Goal: Task Accomplishment & Management: Manage account settings

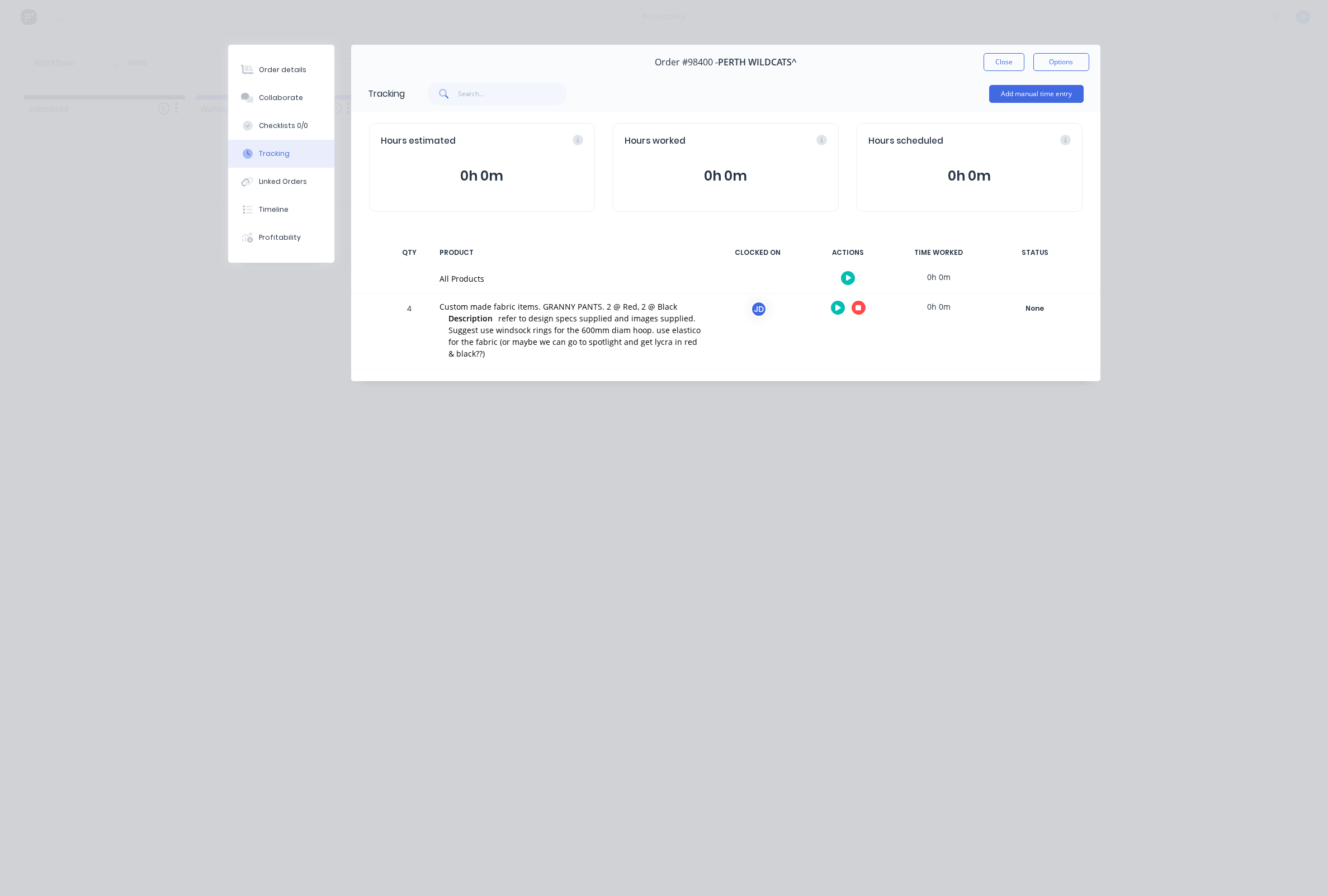
scroll to position [0, 16]
drag, startPoint x: 0, startPoint y: 0, endPoint x: 856, endPoint y: 310, distance: 910.4
click at [856, 310] on icon "button" at bounding box center [858, 308] width 6 height 6
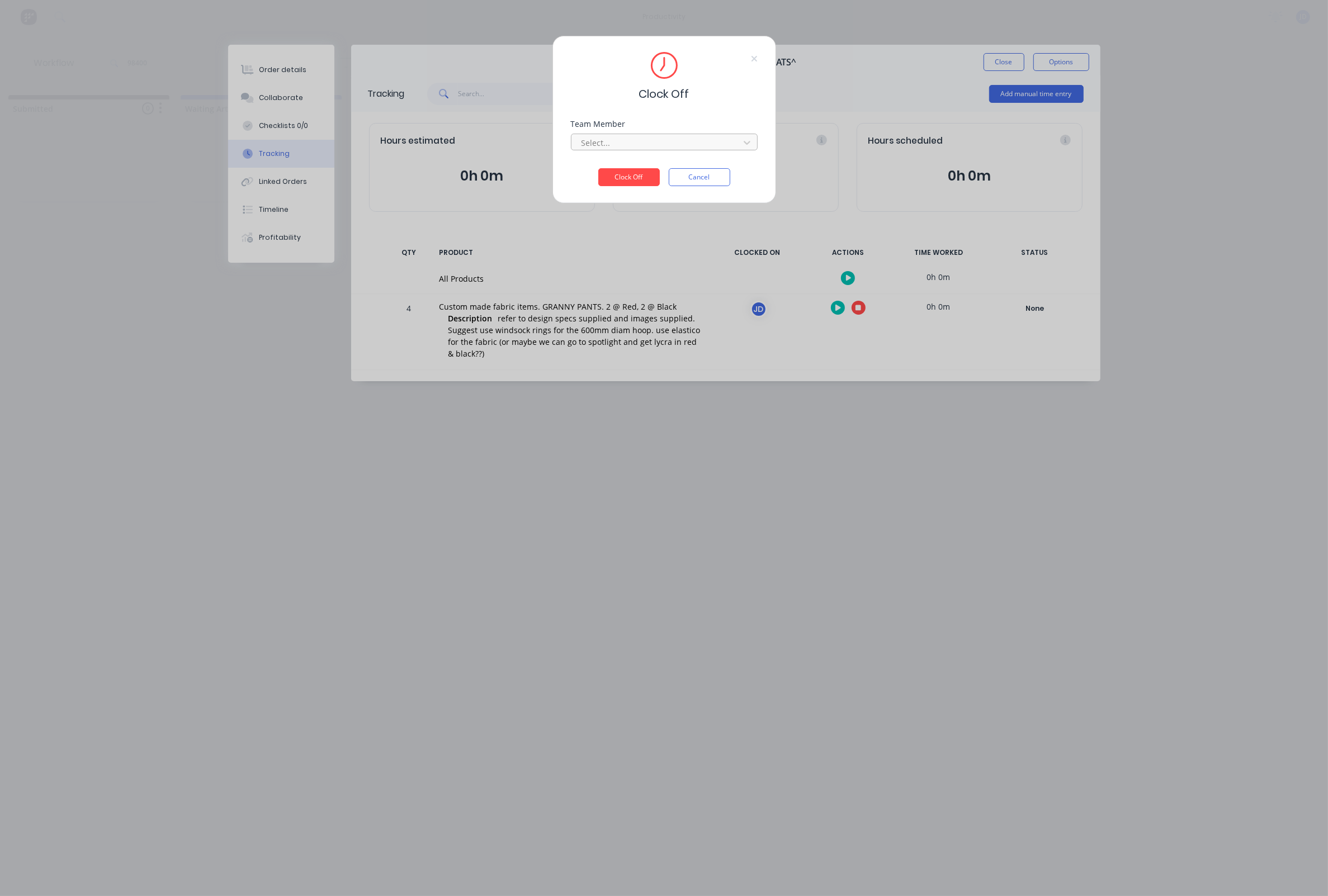
click at [662, 149] on div at bounding box center [657, 143] width 153 height 14
click at [645, 170] on div "[PERSON_NAME]" at bounding box center [649, 171] width 187 height 21
click at [638, 186] on button "Clock Off" at bounding box center [629, 178] width 61 height 18
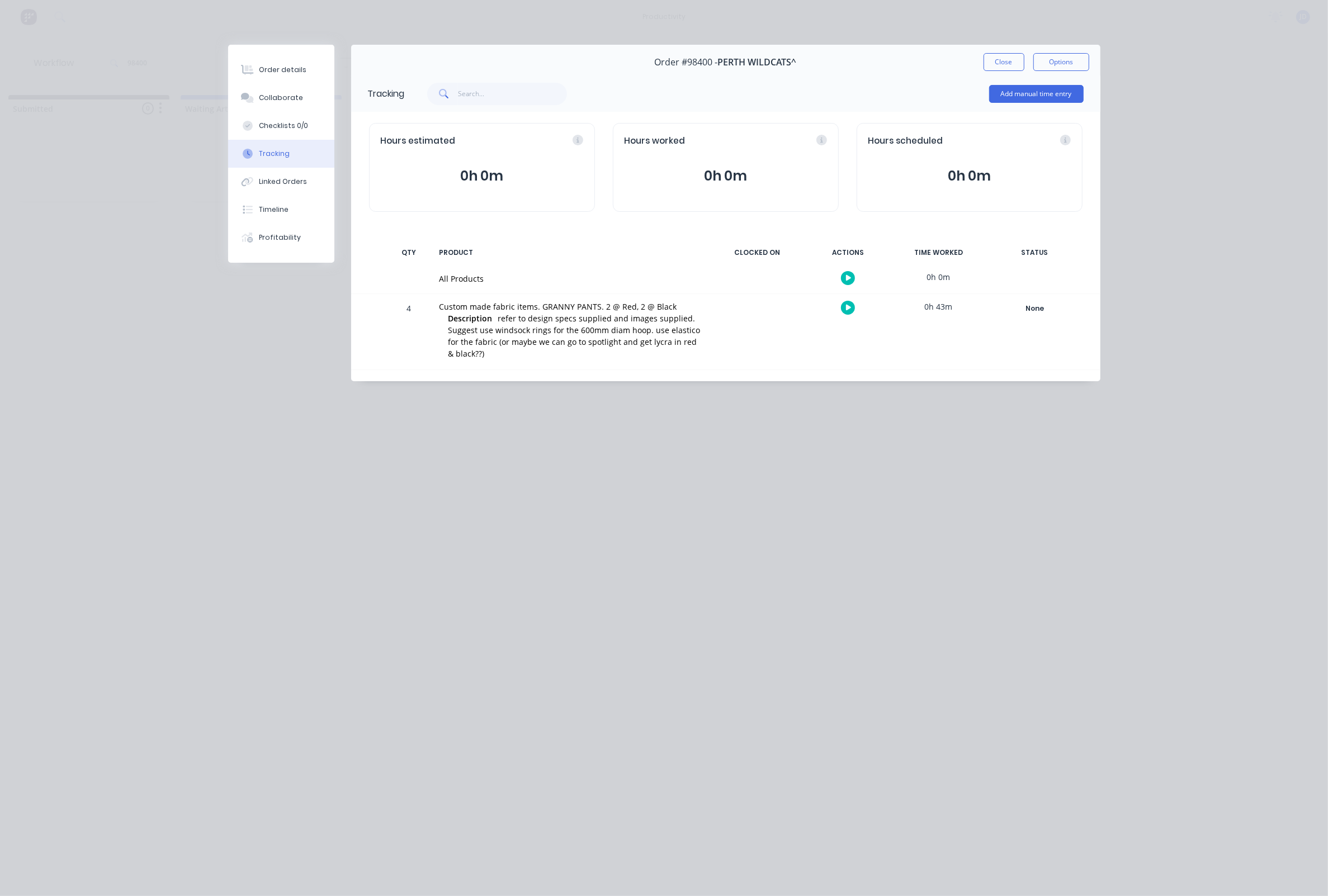
drag, startPoint x: 988, startPoint y: 60, endPoint x: 834, endPoint y: 125, distance: 167.2
click at [988, 60] on button "Close" at bounding box center [1003, 62] width 41 height 18
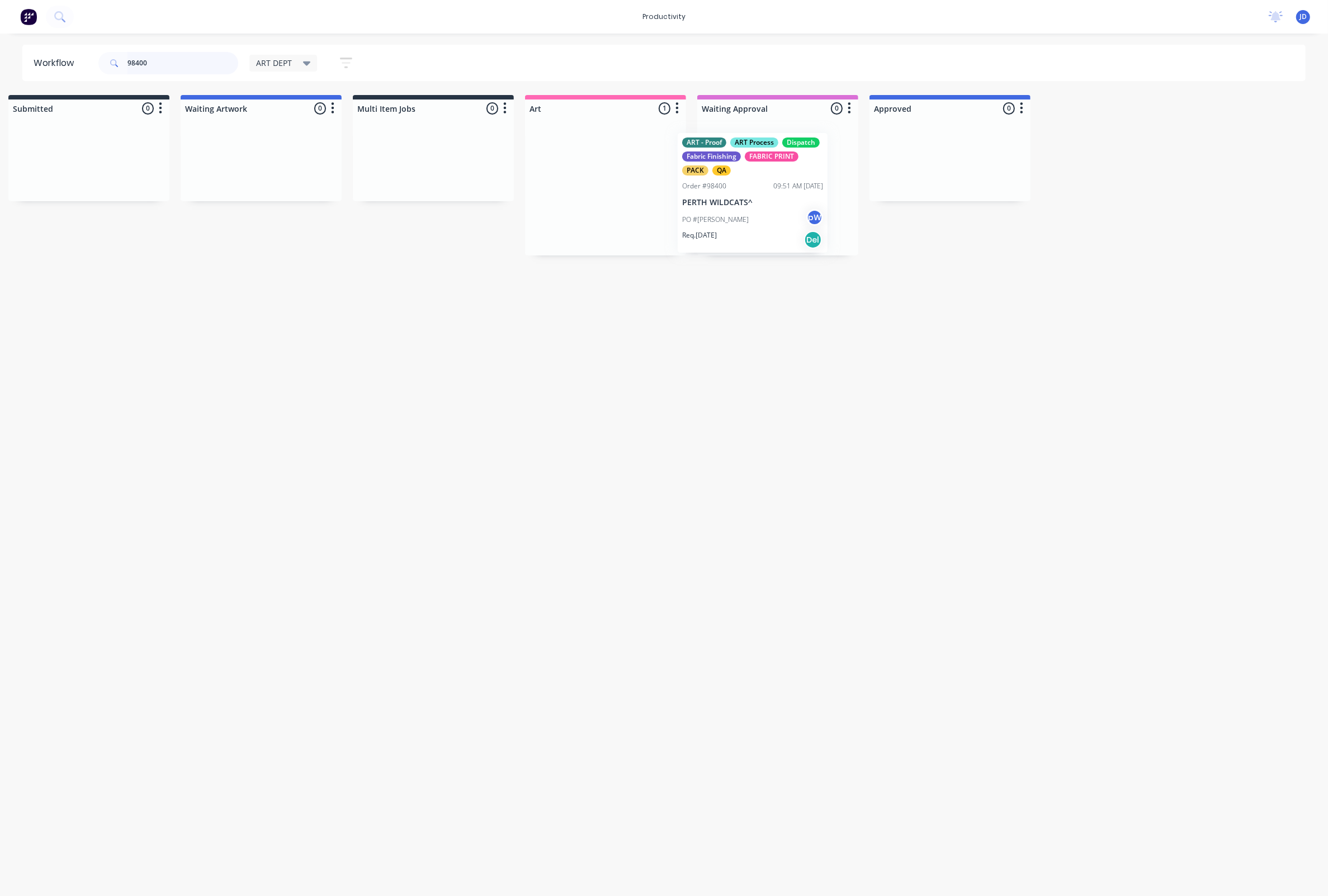
drag, startPoint x: 601, startPoint y: 192, endPoint x: 756, endPoint y: 198, distance: 155.1
click at [781, 337] on div "Workflow 98400 ART DEPT Save new view None edit ART DEPT (Default) edit Banner …" at bounding box center [648, 459] width 1328 height 829
drag, startPoint x: 184, startPoint y: 64, endPoint x: 102, endPoint y: 57, distance: 82.3
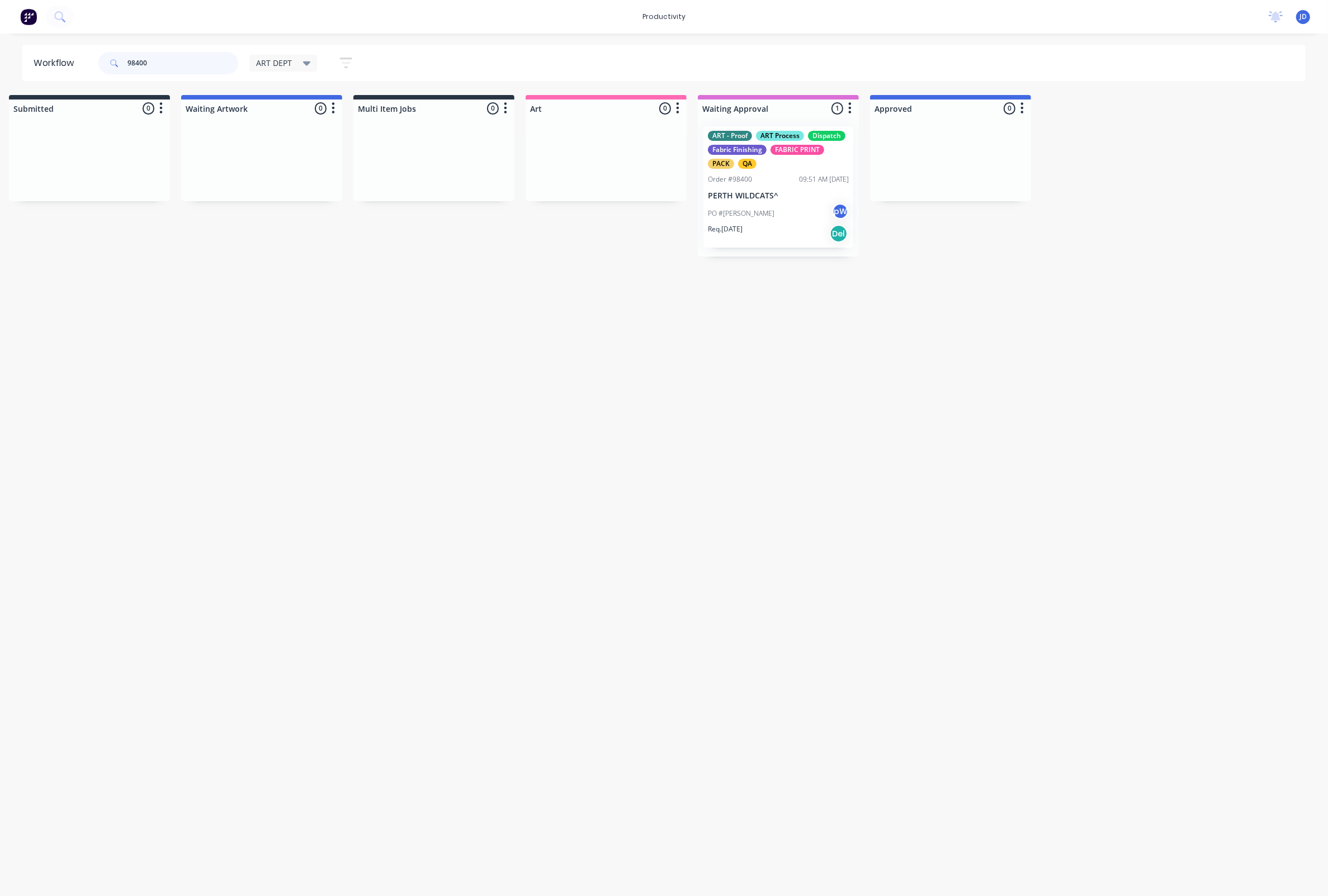
click at [102, 57] on div "98400" at bounding box center [168, 63] width 140 height 22
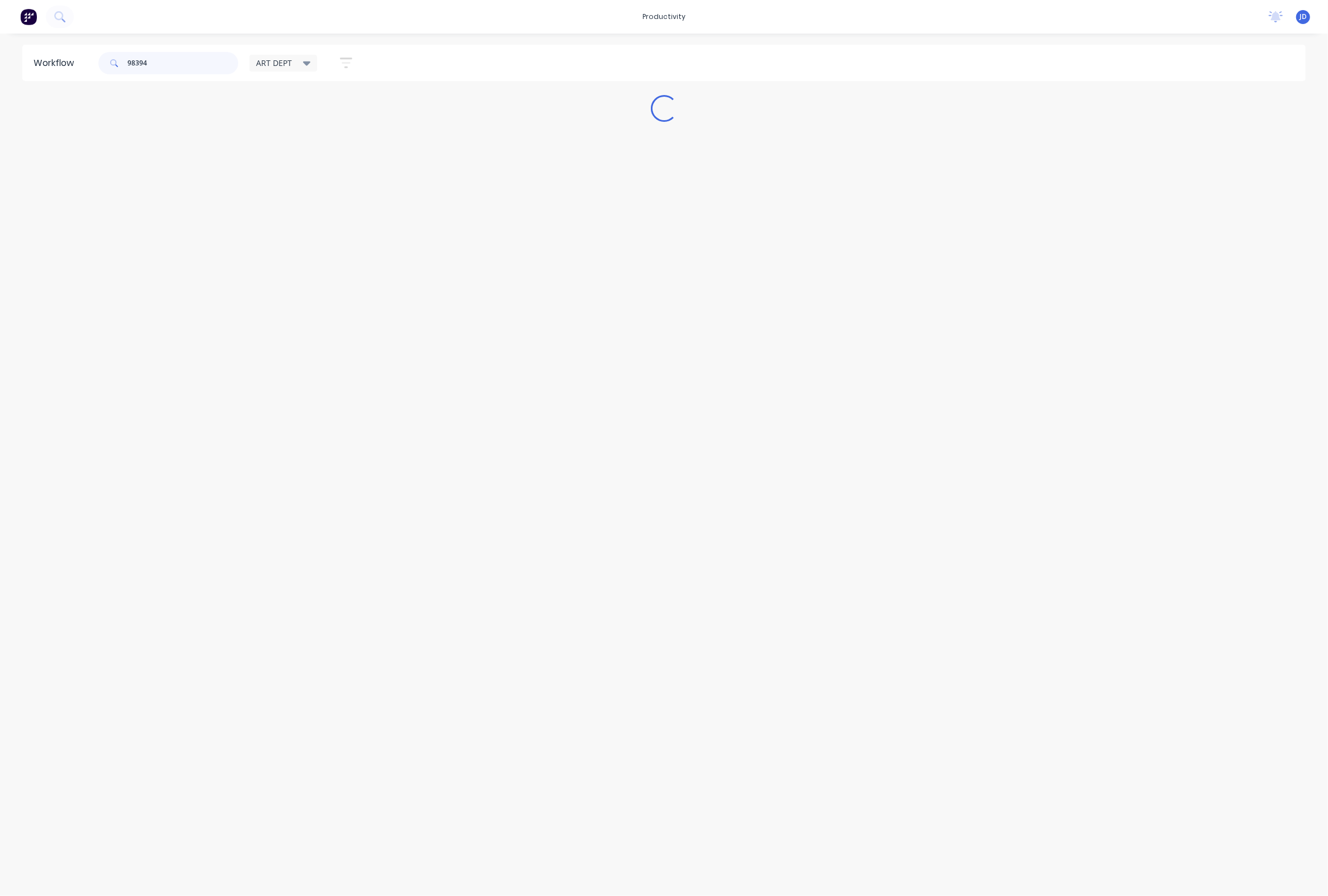
scroll to position [0, 0]
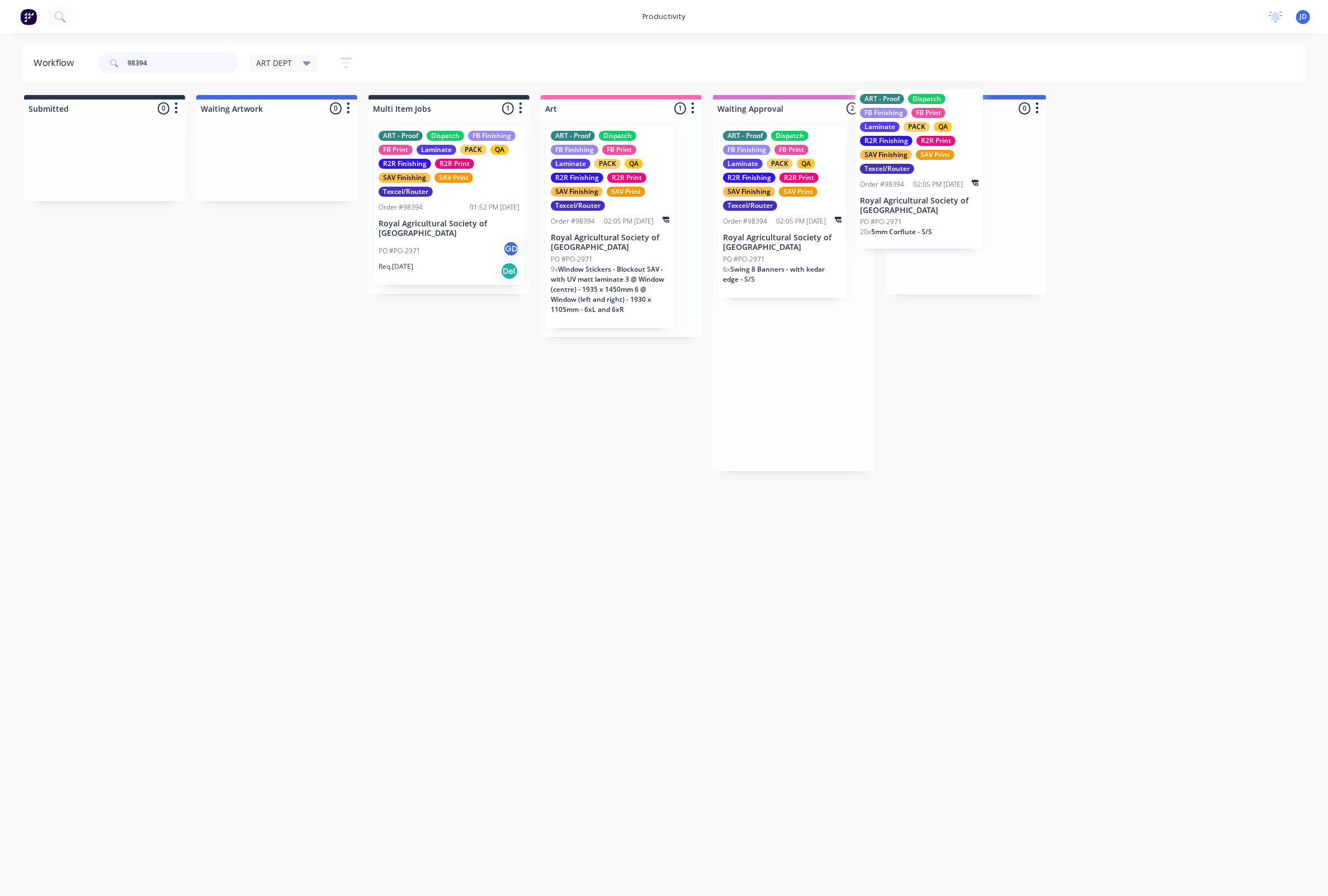
drag, startPoint x: 756, startPoint y: 448, endPoint x: 919, endPoint y: 262, distance: 247.3
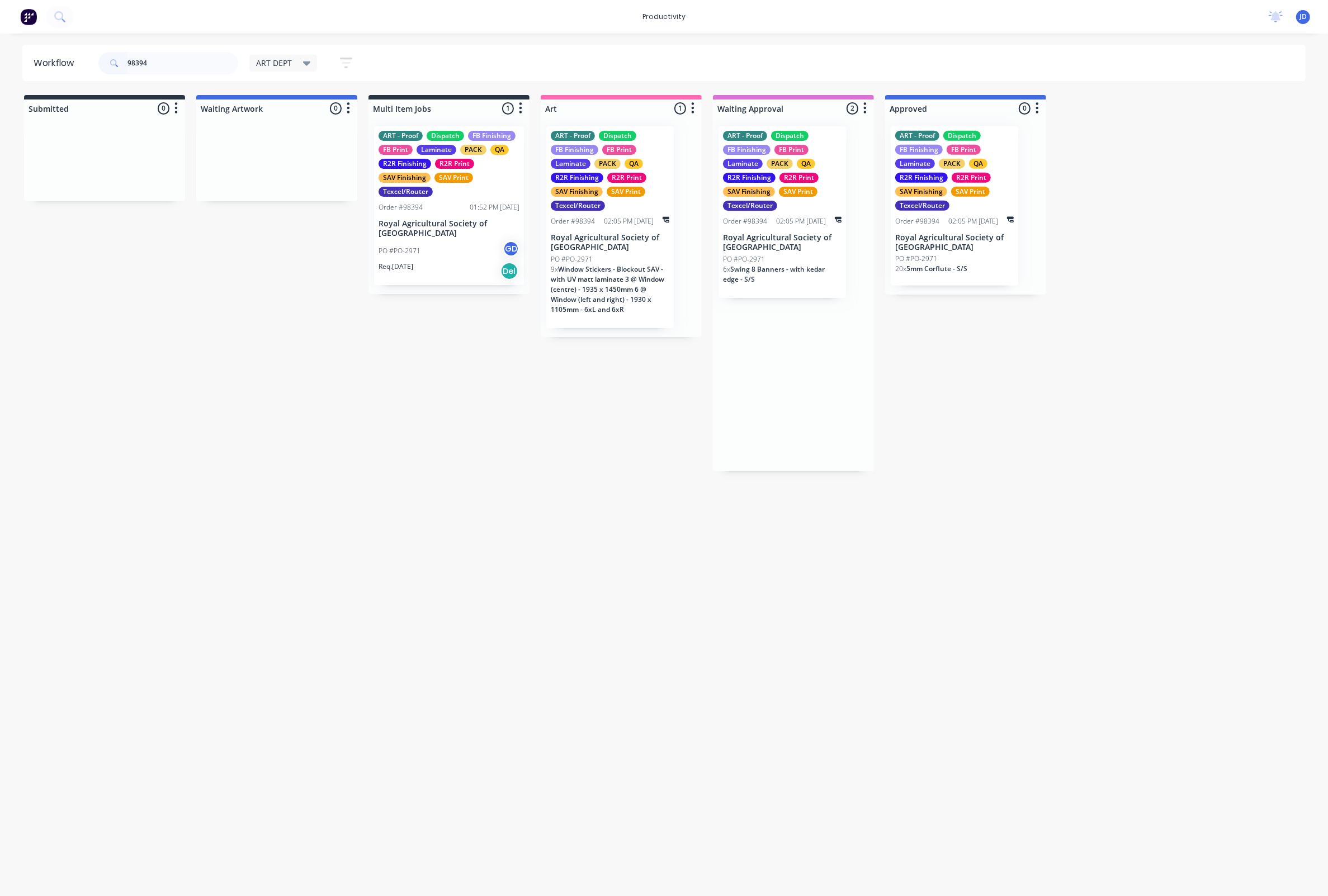
click at [931, 277] on div at bounding box center [966, 205] width 161 height 177
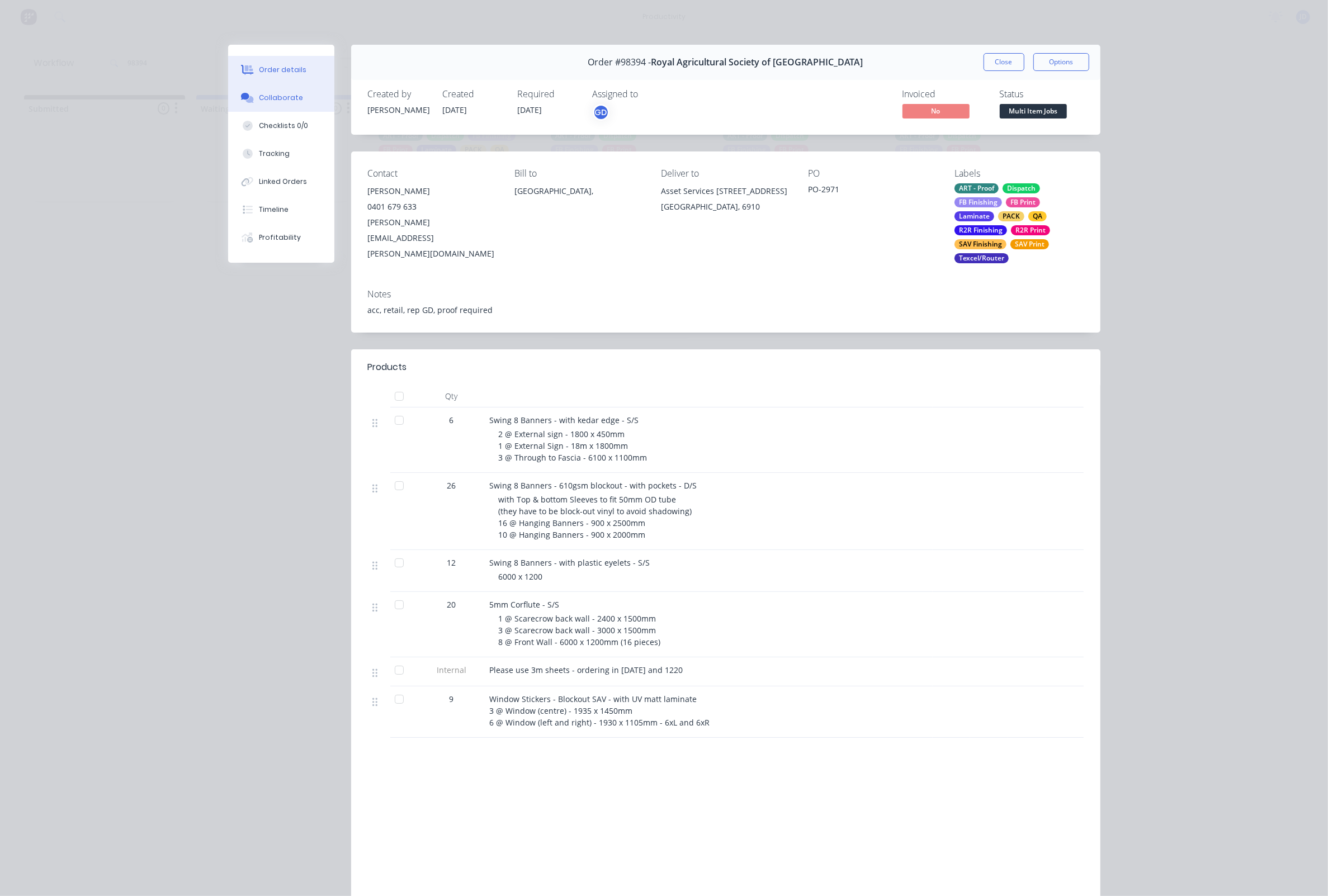
click at [269, 105] on button "Collaborate" at bounding box center [282, 98] width 106 height 28
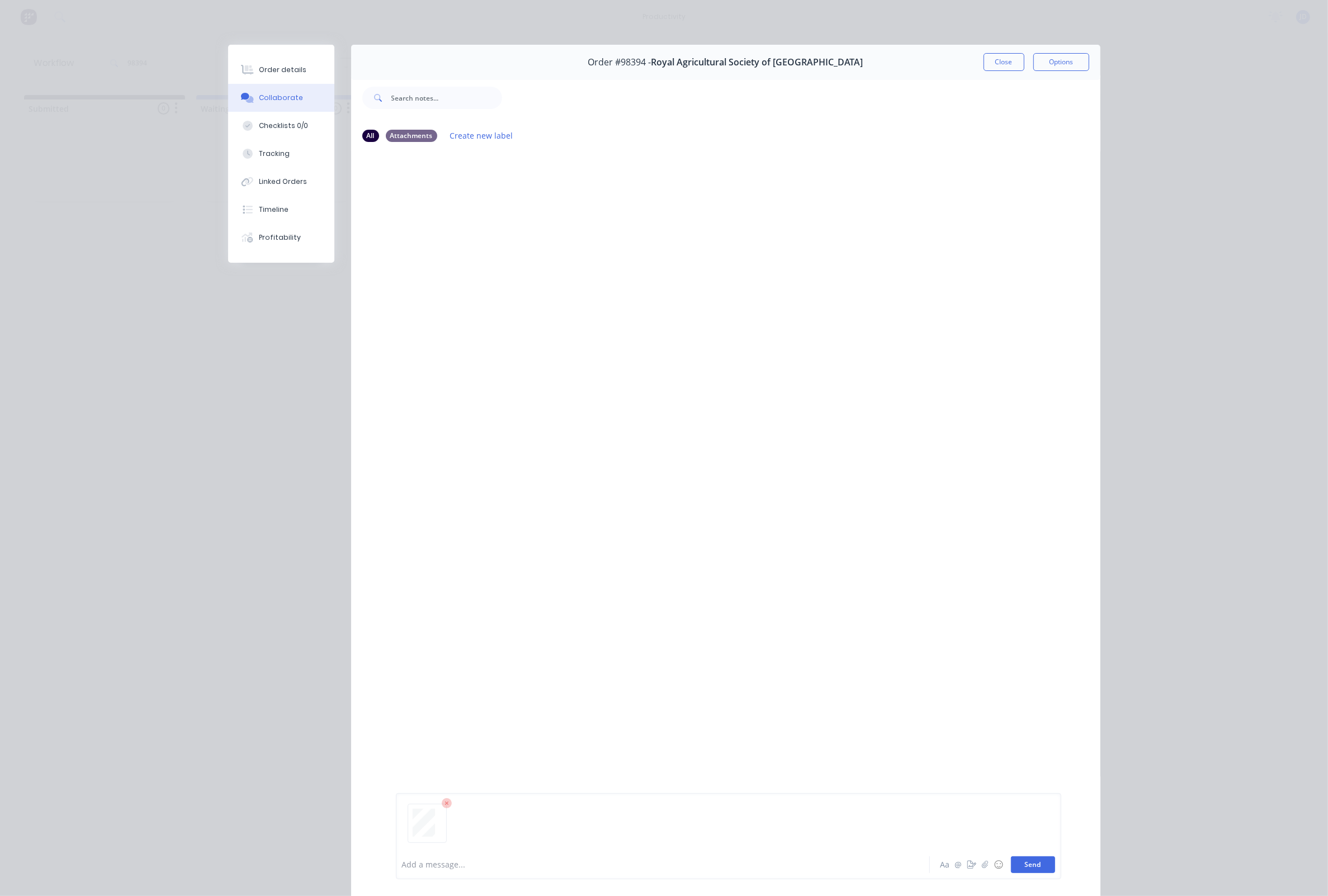
click at [1034, 863] on button "Send" at bounding box center [1032, 864] width 44 height 17
click at [985, 61] on button "Close" at bounding box center [1003, 62] width 41 height 18
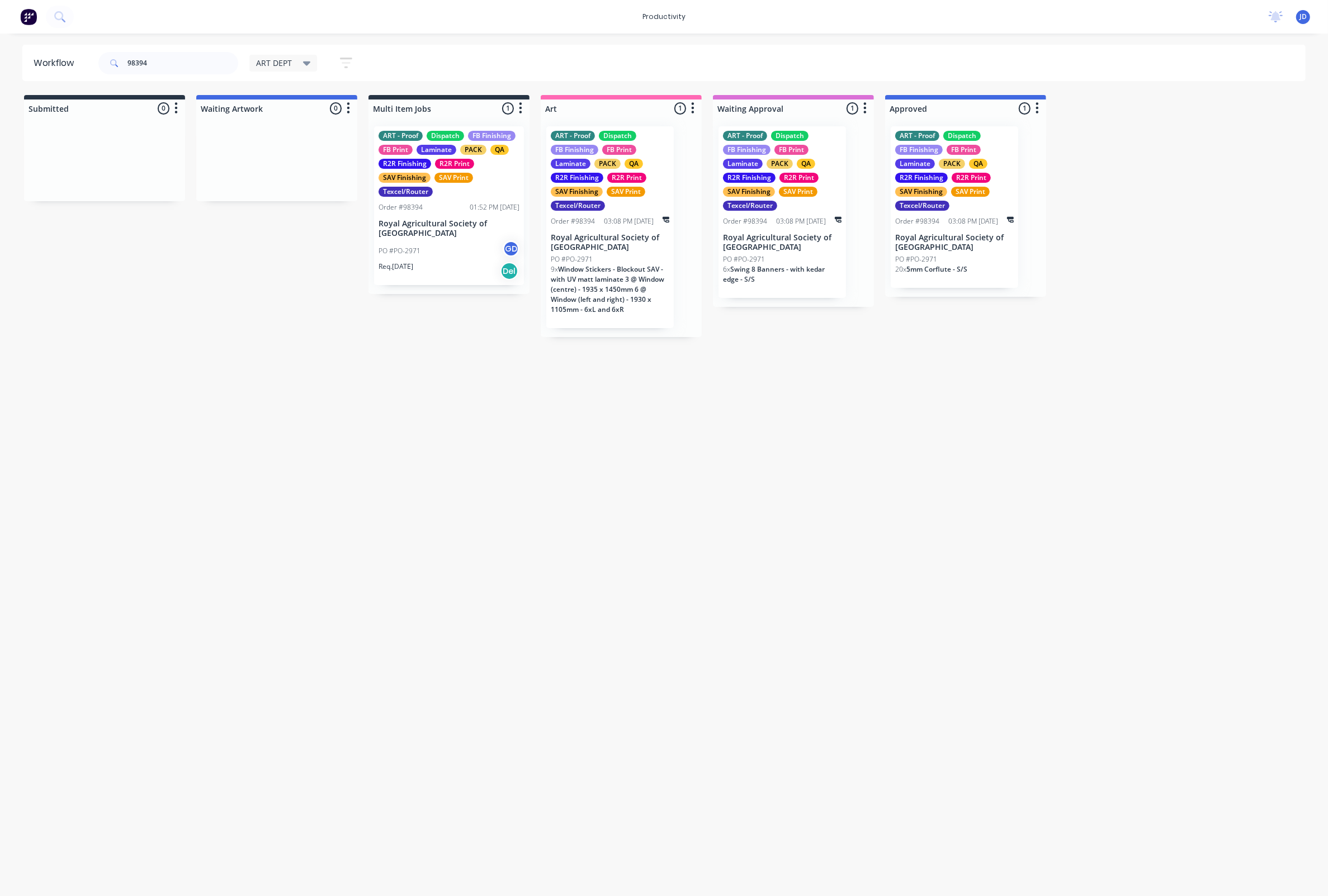
click at [703, 386] on div "Workflow 98394 ART DEPT Save new view None edit ART DEPT (Default) edit Banner …" at bounding box center [664, 459] width 1328 height 829
drag, startPoint x: 170, startPoint y: 62, endPoint x: 82, endPoint y: 57, distance: 88.1
click at [82, 57] on header "Workflow 98394 ART DEPT Save new view None edit ART DEPT (Default) edit Banner …" at bounding box center [664, 63] width 1284 height 37
click at [165, 72] on input "98394" at bounding box center [182, 63] width 110 height 22
drag, startPoint x: 122, startPoint y: 58, endPoint x: 65, endPoint y: 51, distance: 57.4
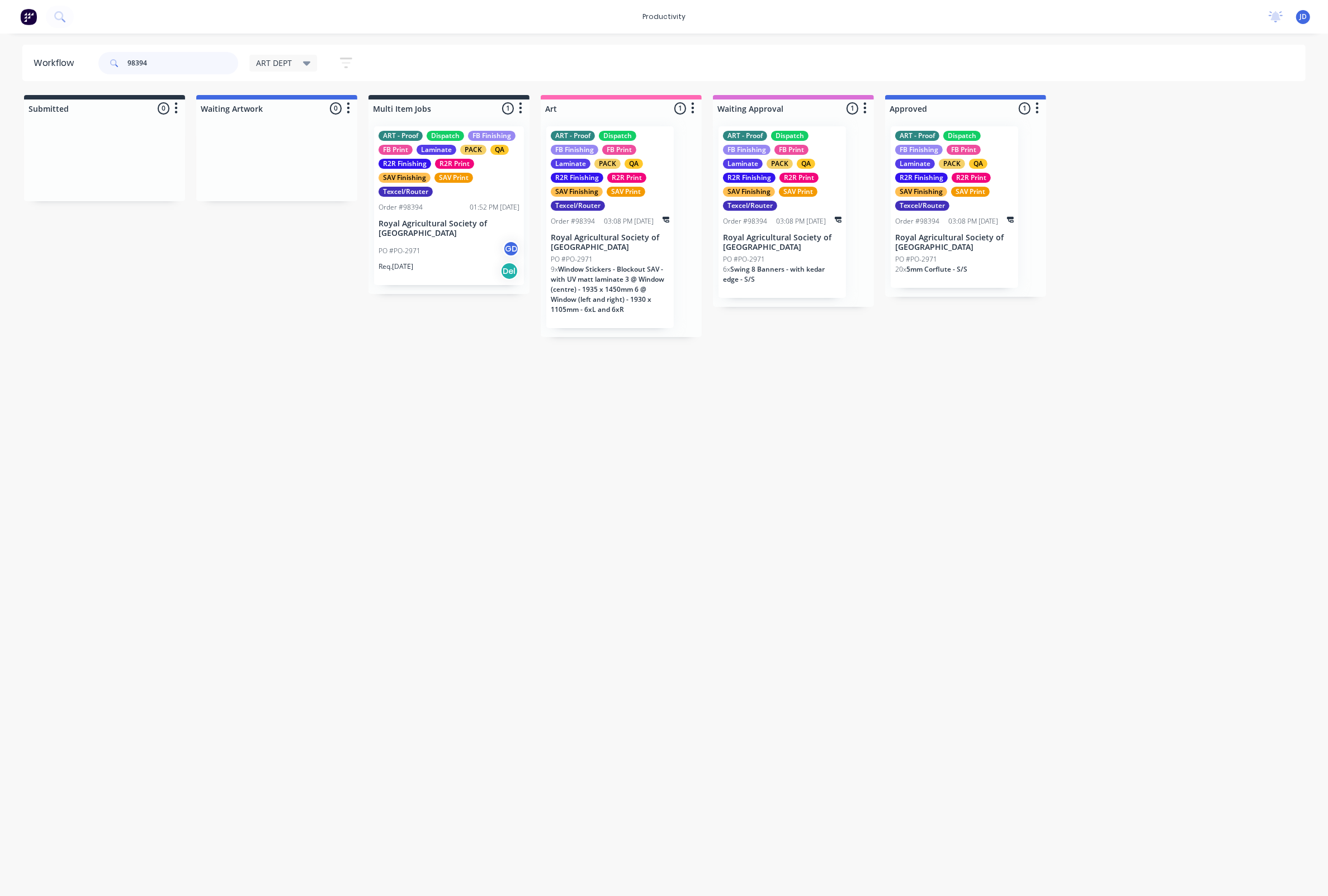
click at [65, 51] on header "Workflow 98394 ART DEPT Save new view None edit ART DEPT (Default) edit Banner …" at bounding box center [664, 63] width 1284 height 37
type input "98406"
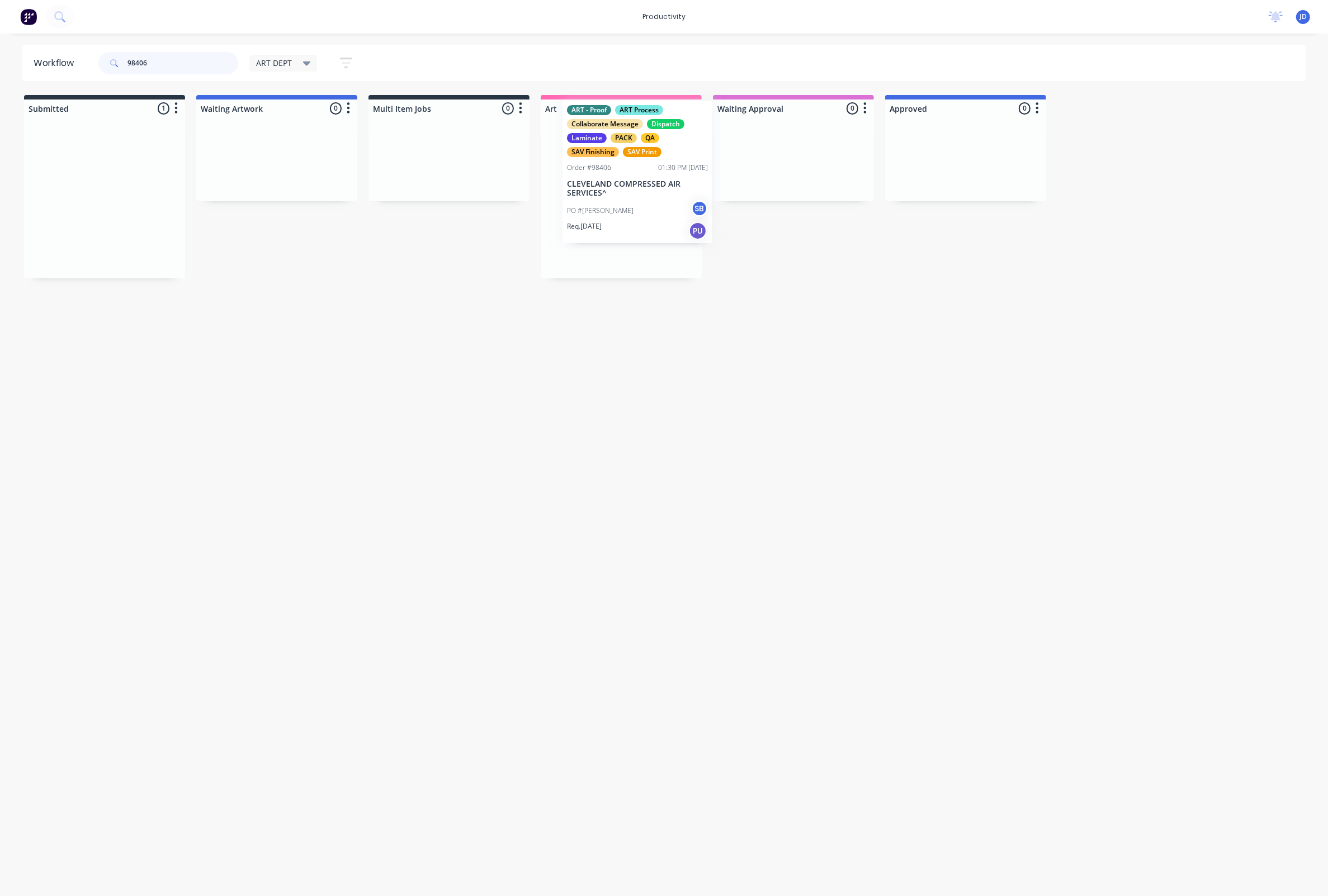
drag, startPoint x: 186, startPoint y: 209, endPoint x: 624, endPoint y: 191, distance: 438.4
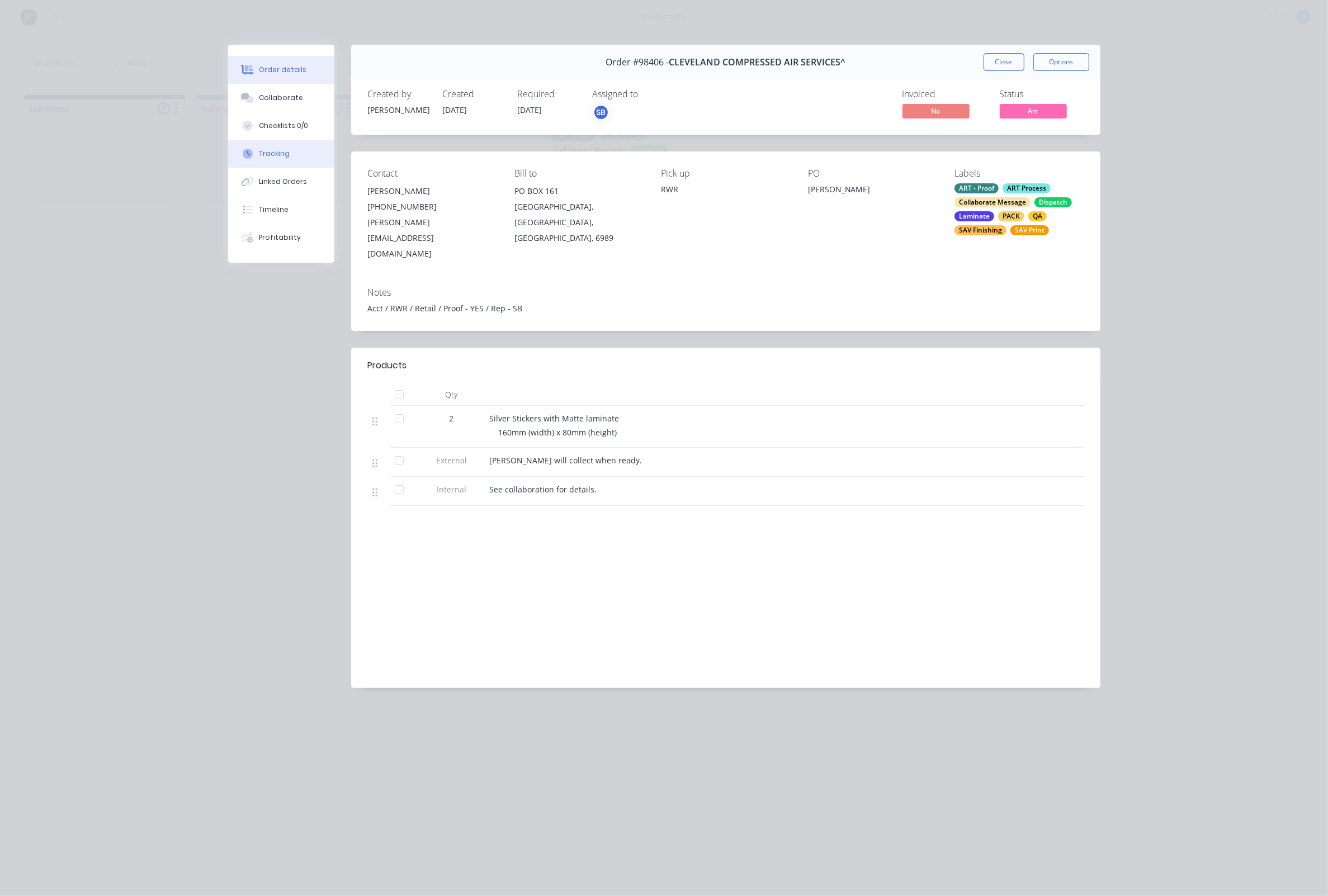
click at [249, 155] on icon at bounding box center [247, 154] width 10 height 10
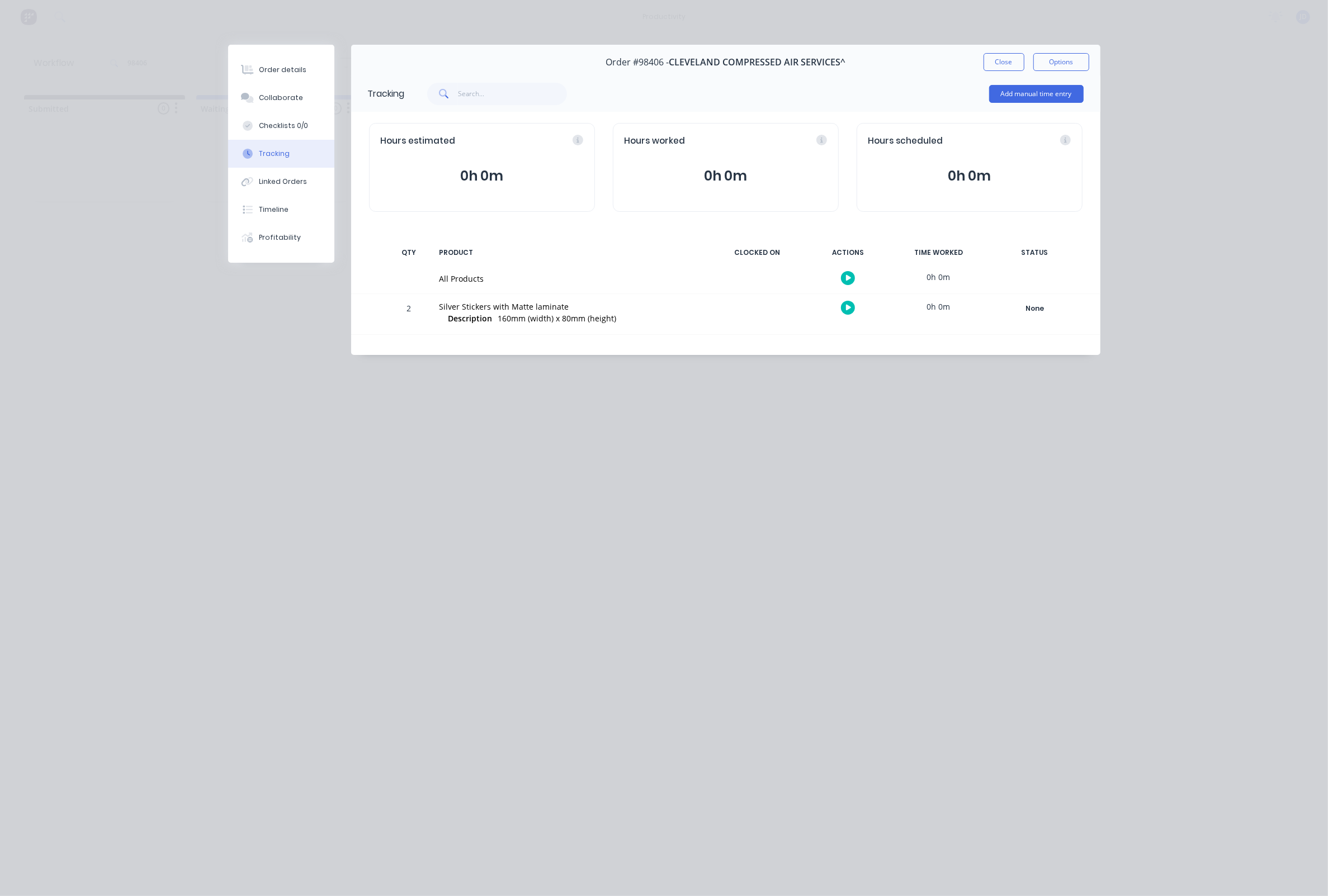
click at [850, 311] on icon "button" at bounding box center [849, 307] width 6 height 6
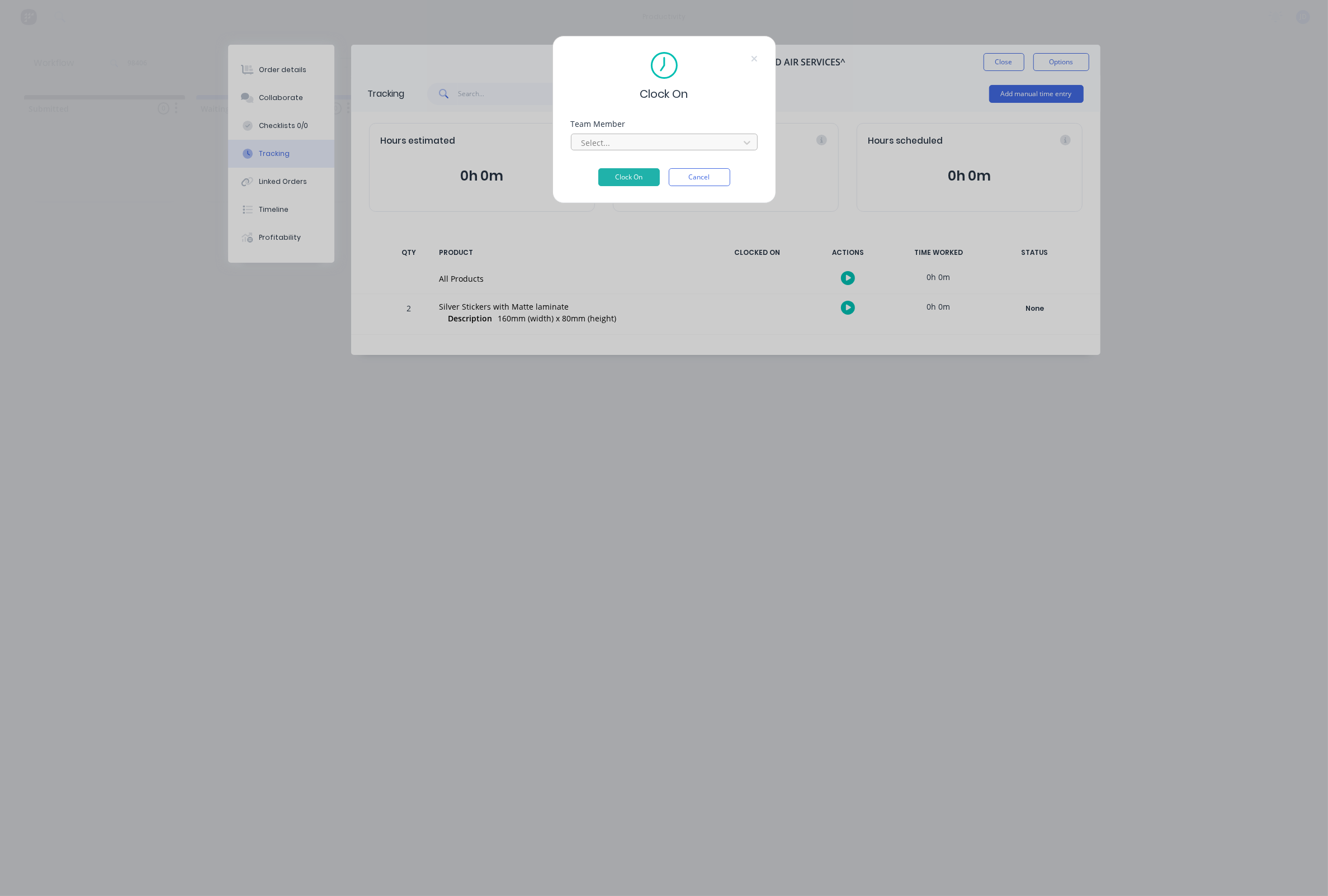
click at [700, 149] on div at bounding box center [657, 143] width 153 height 14
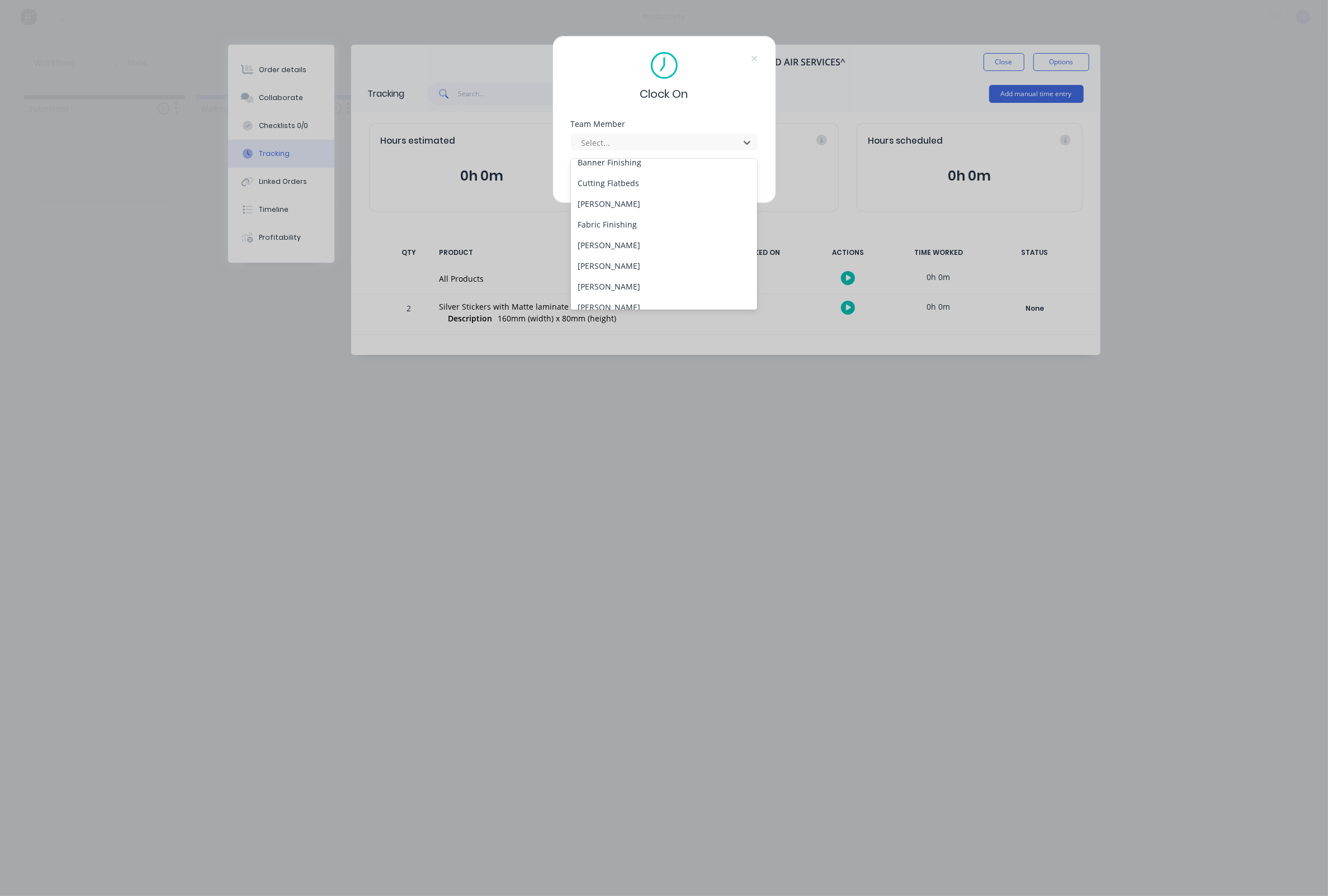
scroll to position [91, 0]
click at [628, 242] on div "[PERSON_NAME]" at bounding box center [664, 246] width 187 height 21
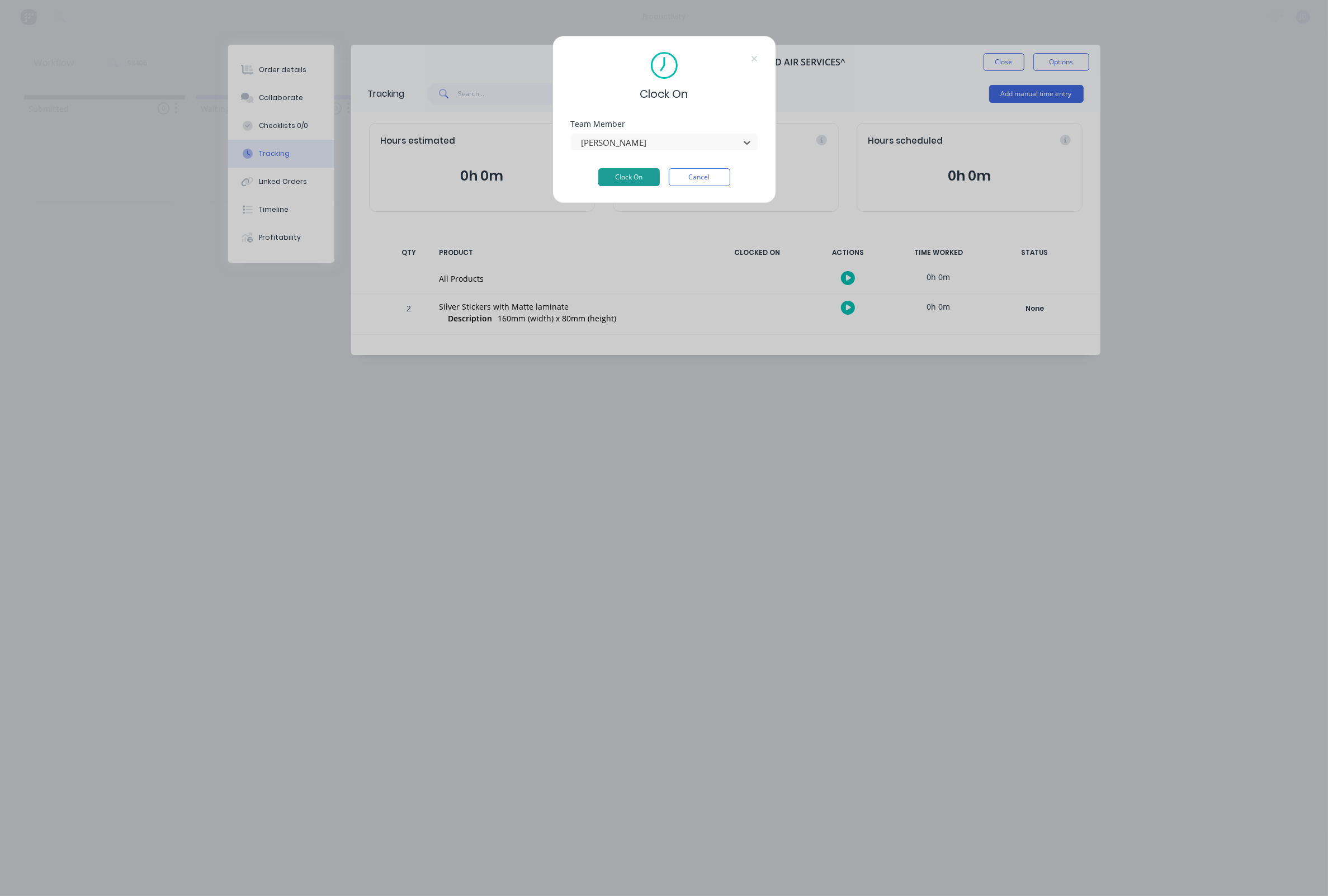
click at [617, 178] on button "Clock On" at bounding box center [629, 178] width 61 height 18
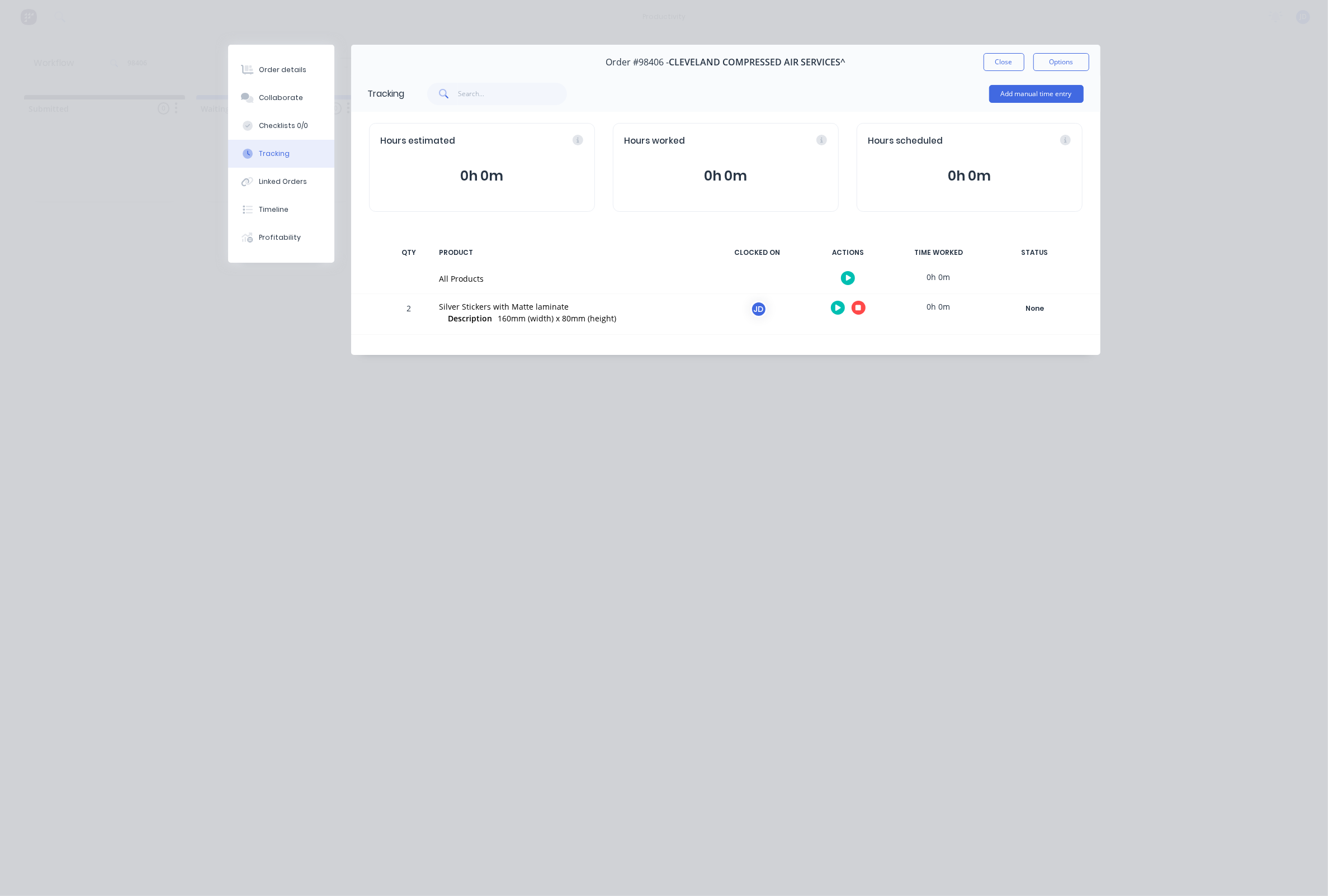
click at [860, 310] on icon "button" at bounding box center [858, 308] width 6 height 6
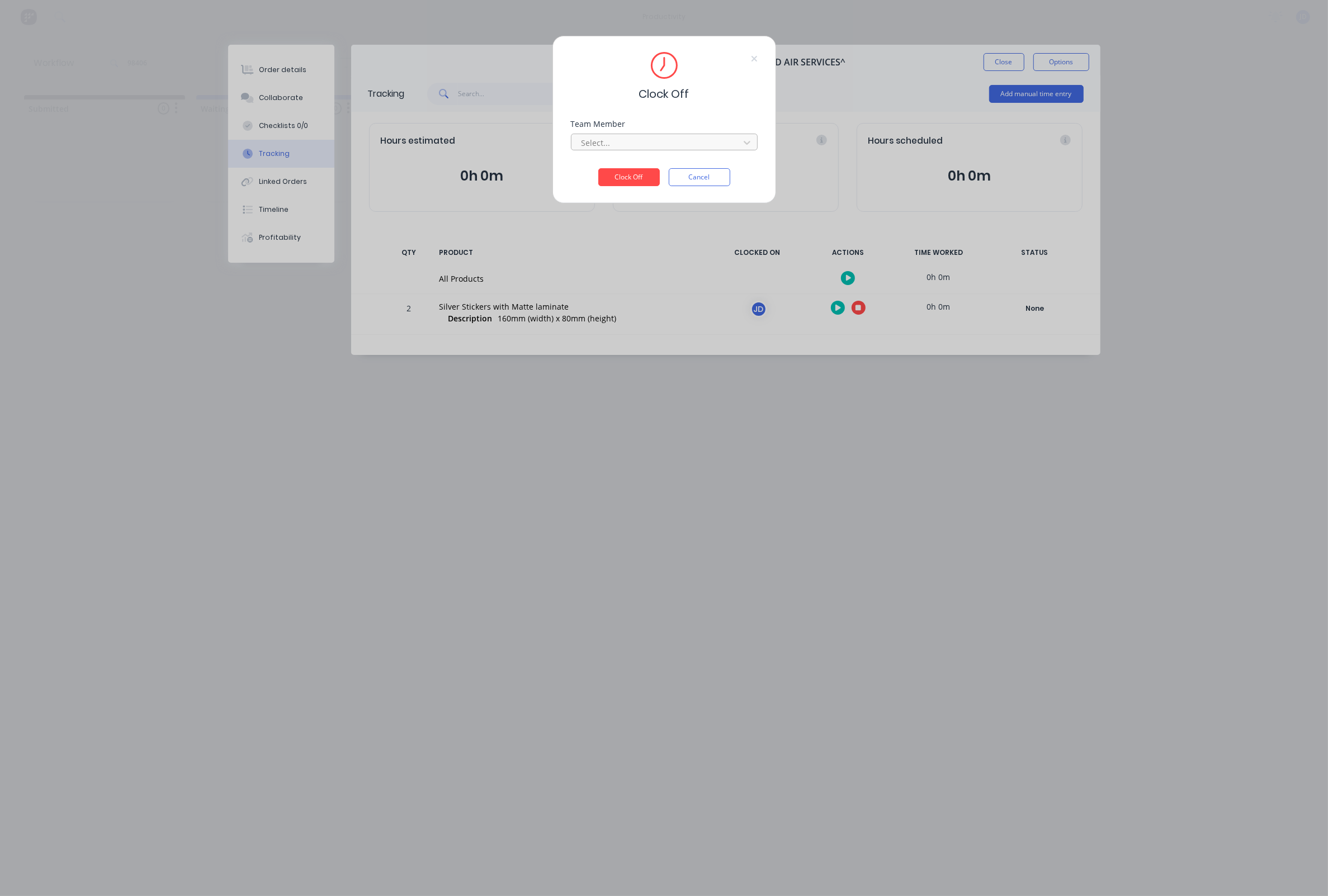
click at [610, 146] on div at bounding box center [657, 143] width 153 height 14
drag, startPoint x: 606, startPoint y: 177, endPoint x: 615, endPoint y: 183, distance: 10.8
click at [606, 177] on div "[PERSON_NAME]" at bounding box center [664, 171] width 187 height 21
drag, startPoint x: 634, startPoint y: 183, endPoint x: 750, endPoint y: 124, distance: 130.1
click at [634, 183] on button "Clock Off" at bounding box center [629, 178] width 61 height 18
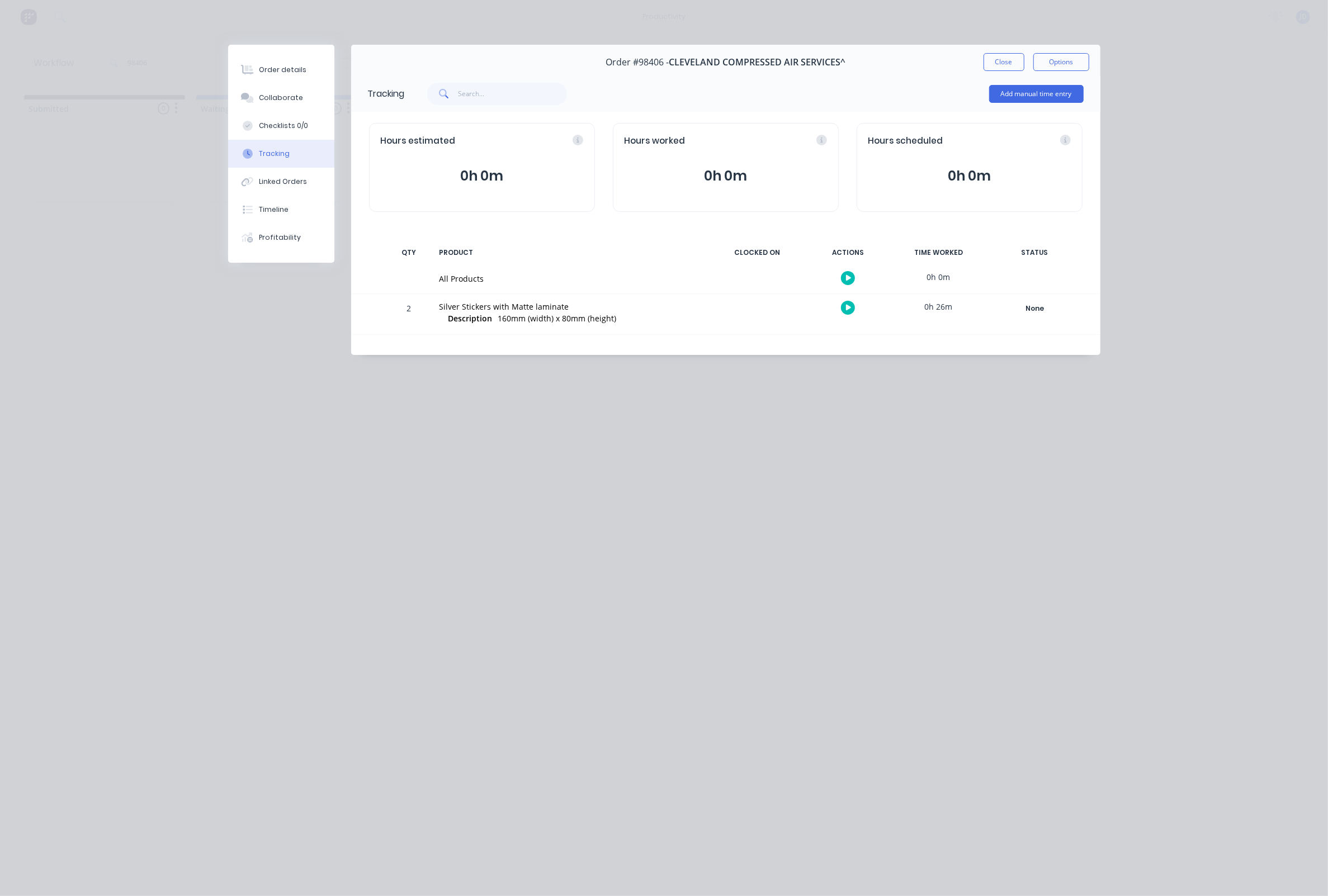
drag, startPoint x: 1018, startPoint y: 60, endPoint x: 1006, endPoint y: 64, distance: 12.6
click at [1018, 60] on button "Close" at bounding box center [1003, 62] width 41 height 18
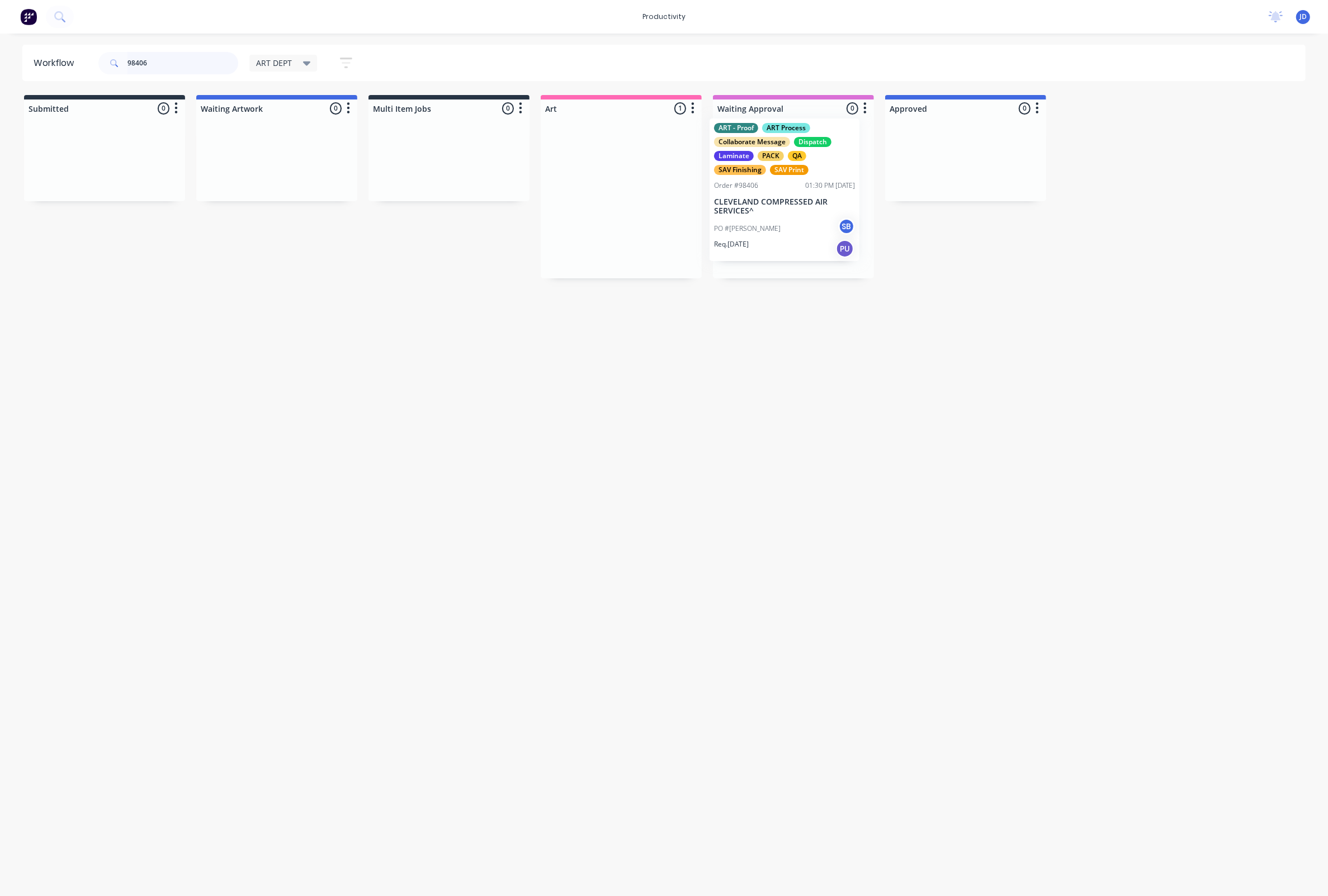
drag, startPoint x: 617, startPoint y: 193, endPoint x: 777, endPoint y: 197, distance: 160.0
